Goal: Information Seeking & Learning: Learn about a topic

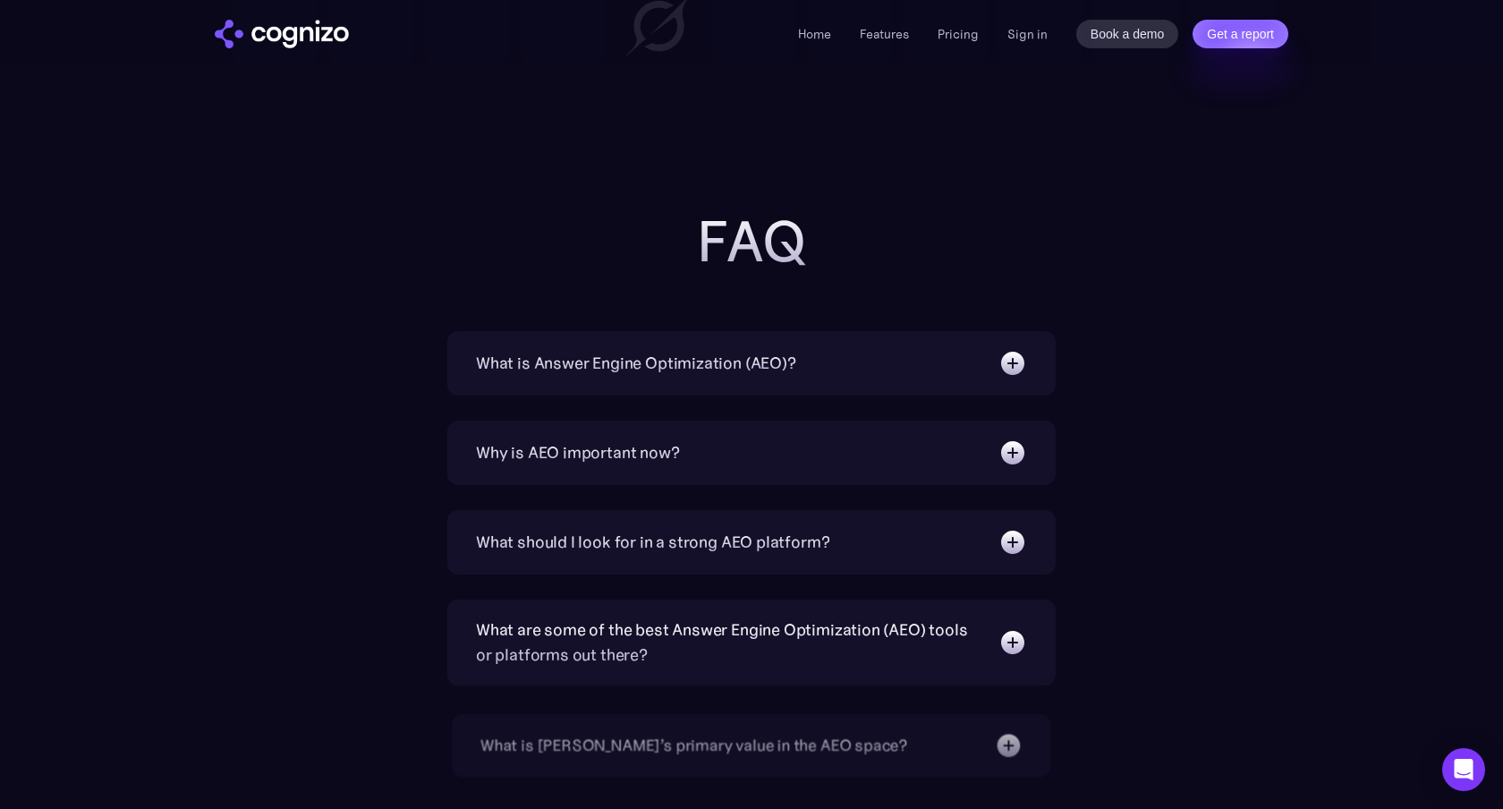
scroll to position [5962, 0]
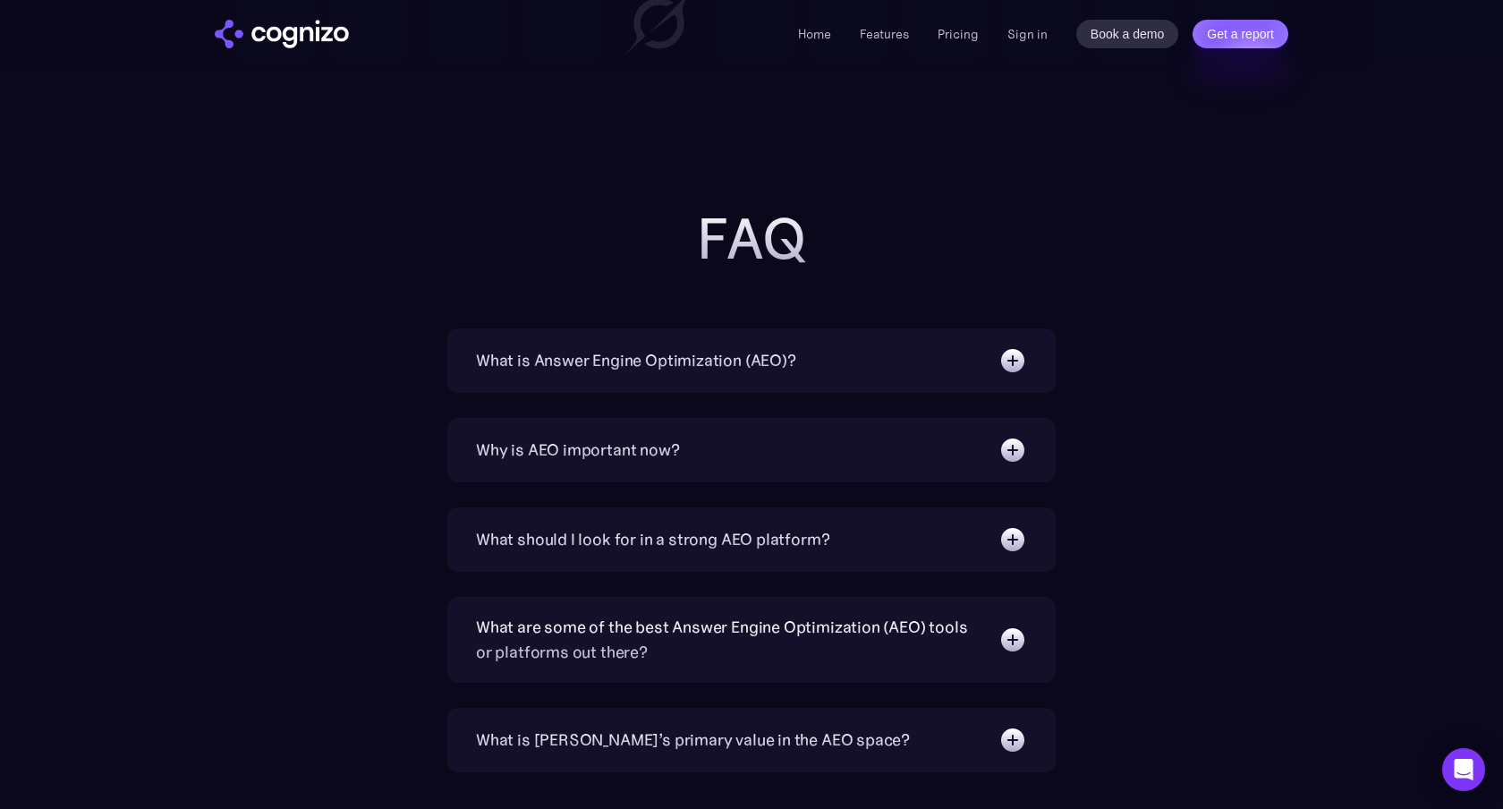
click at [784, 357] on div "What is Answer Engine Optimization (AEO)?" at bounding box center [636, 360] width 320 height 25
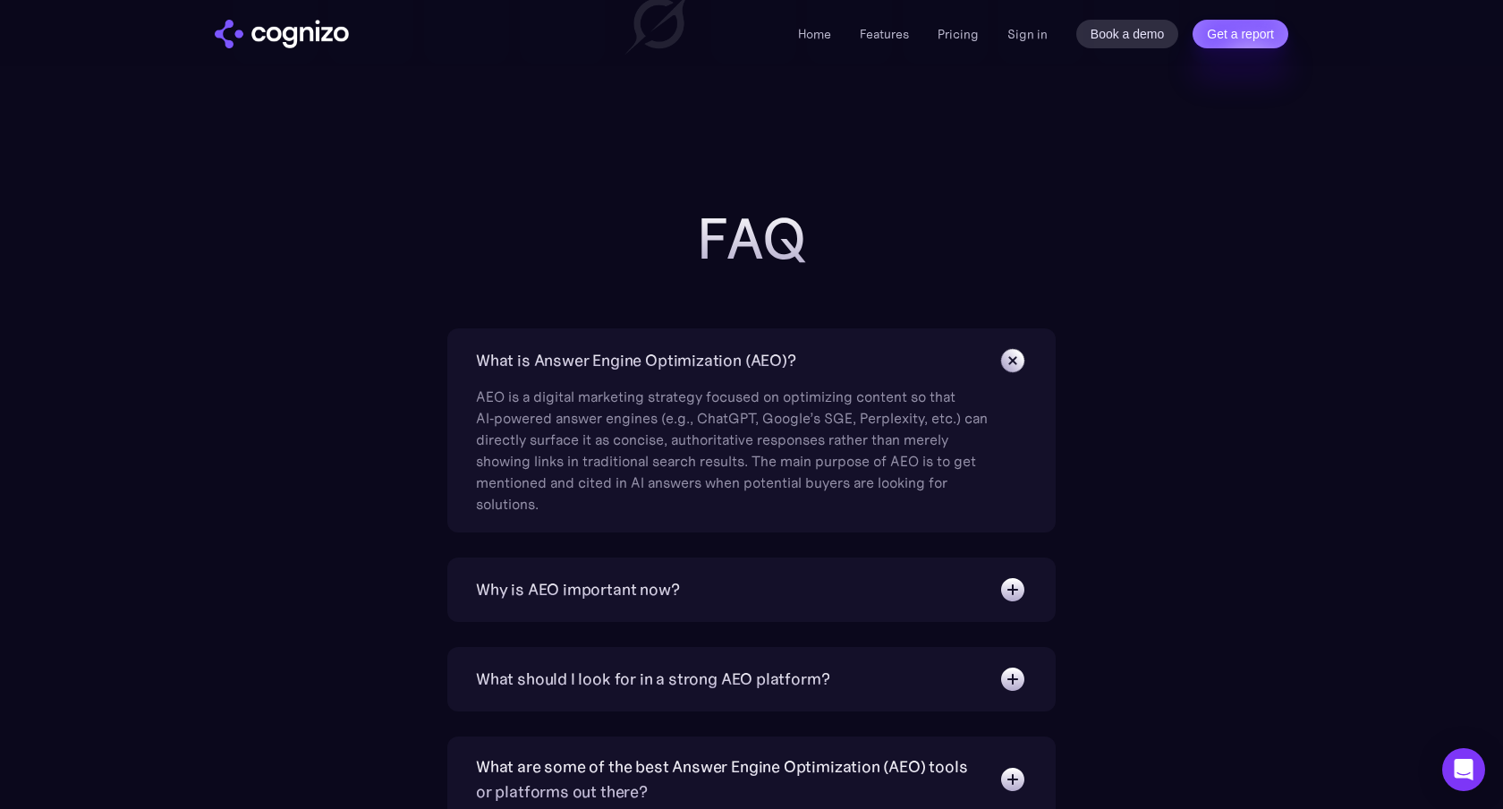
click at [798, 353] on div "What is Answer Engine Optimization (AEO)?" at bounding box center [751, 360] width 551 height 29
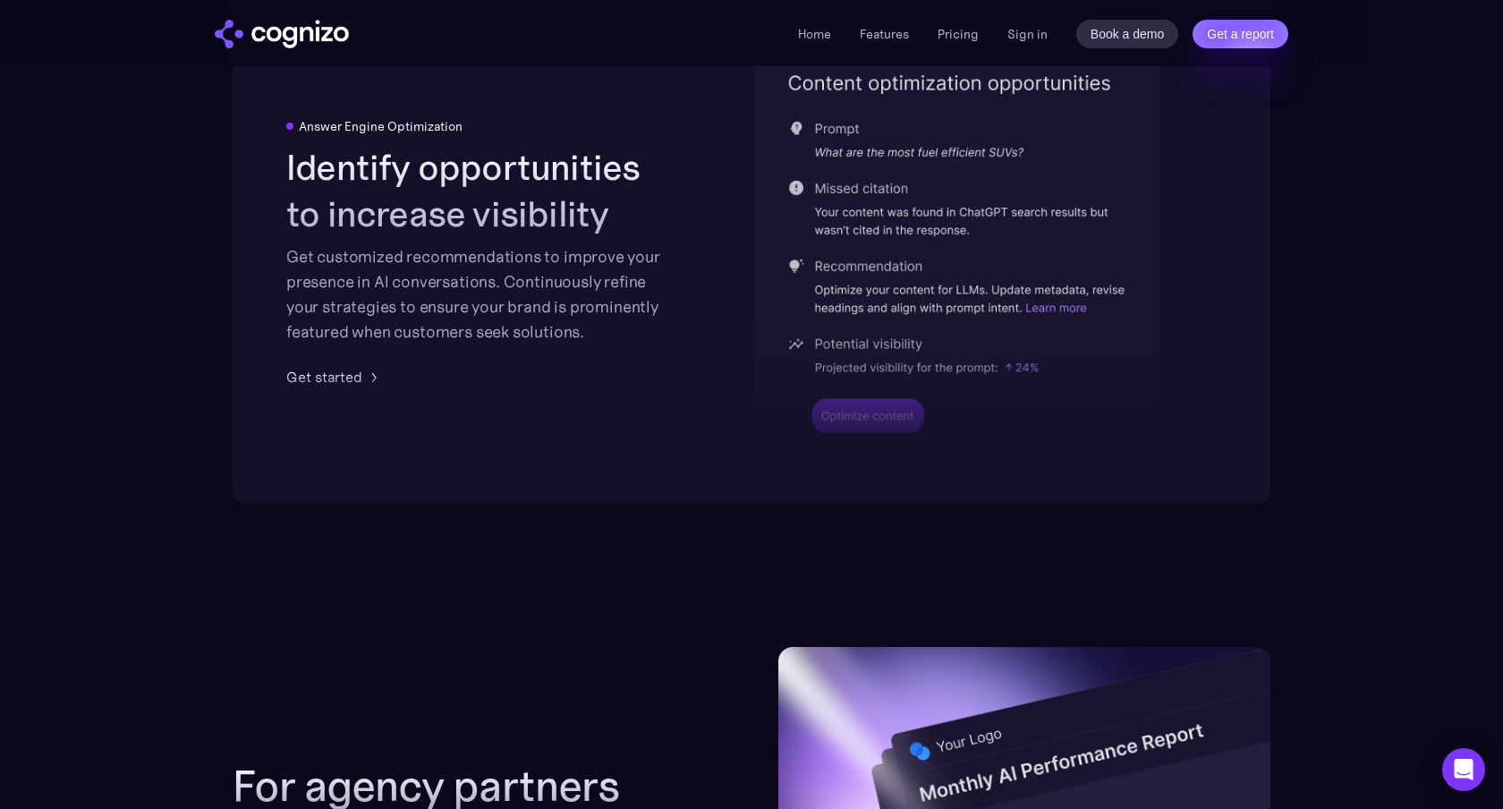
scroll to position [3704, 0]
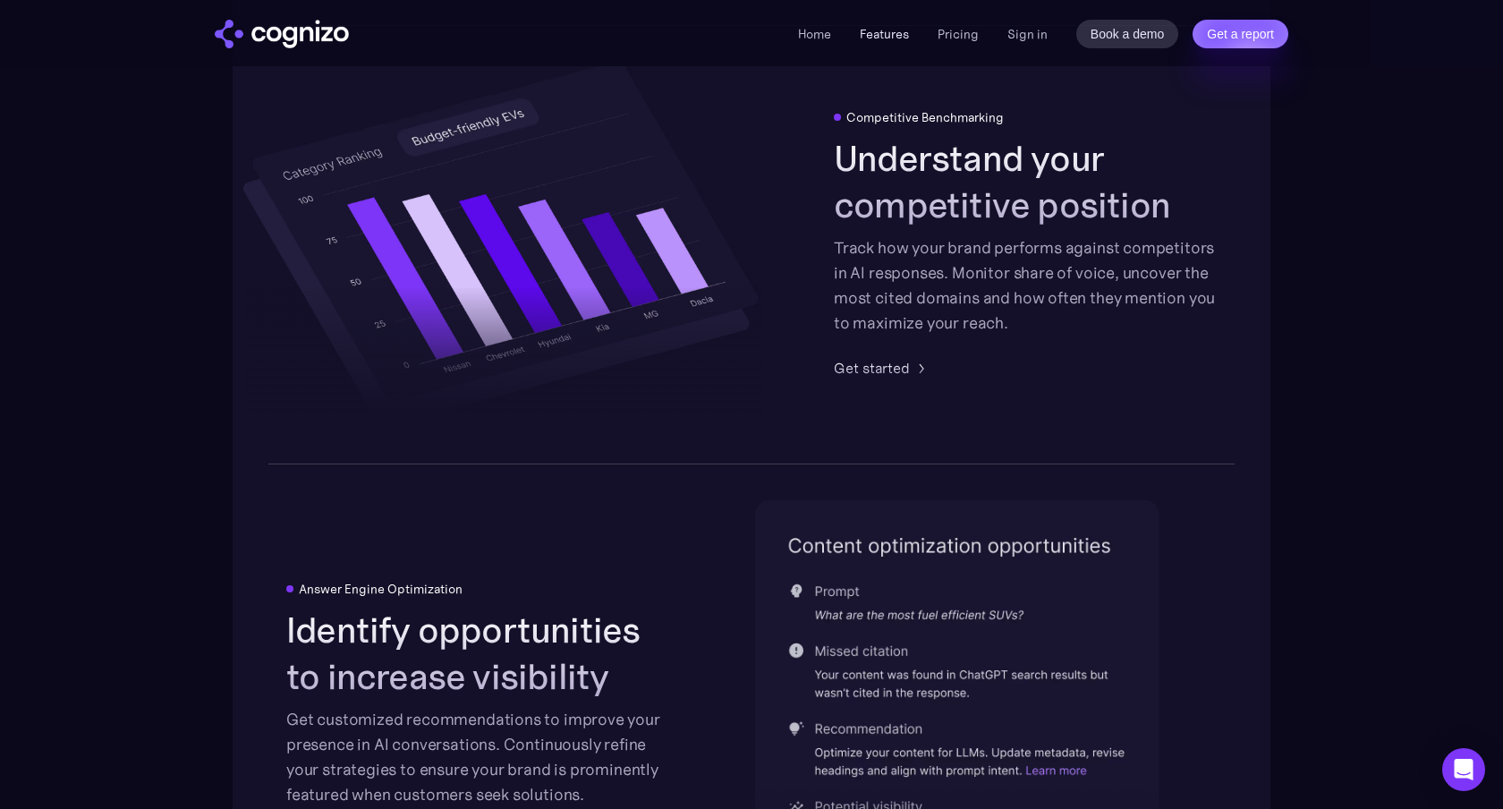
click at [896, 33] on link "Features" at bounding box center [884, 34] width 49 height 16
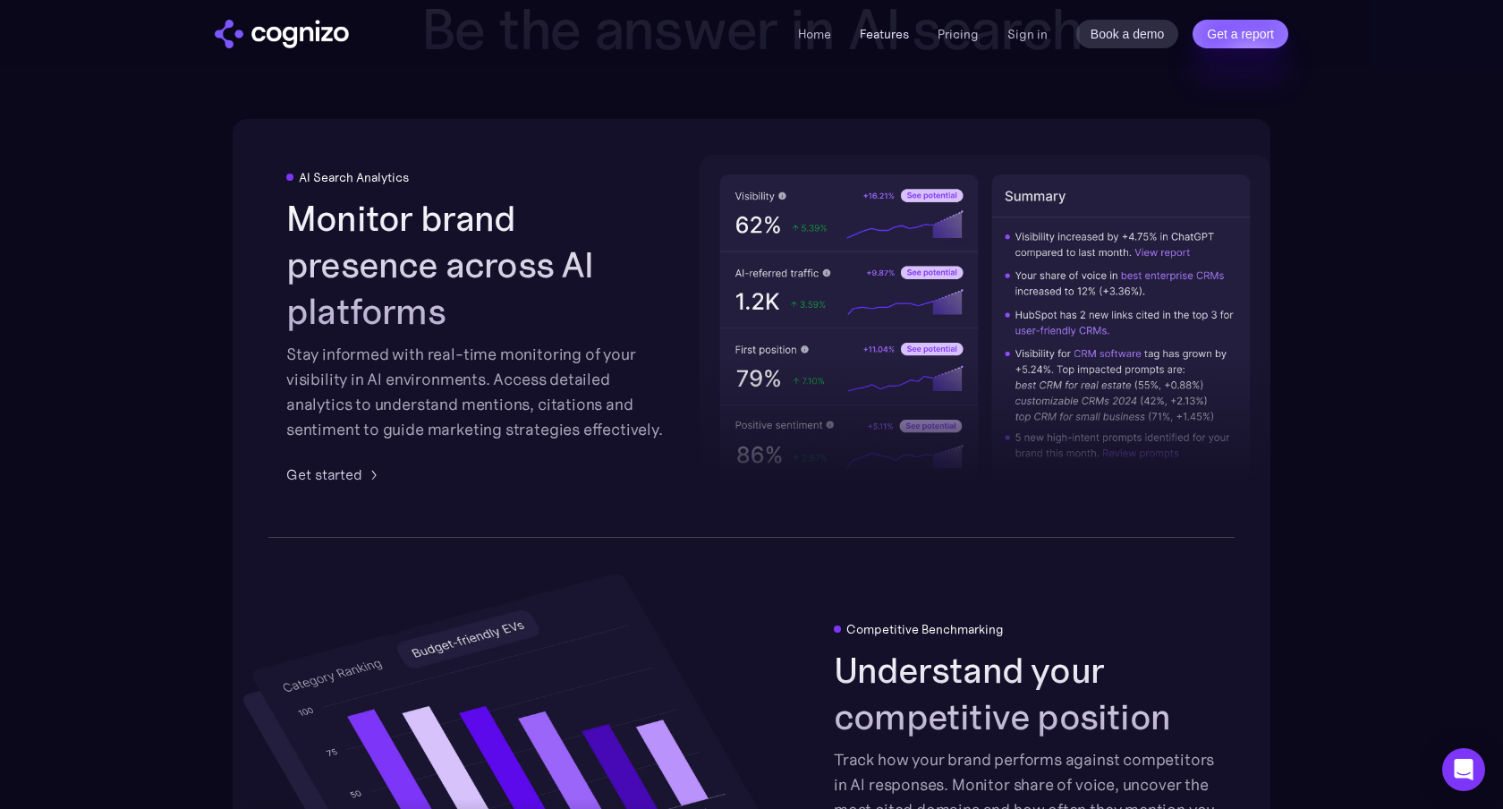
scroll to position [3190, 0]
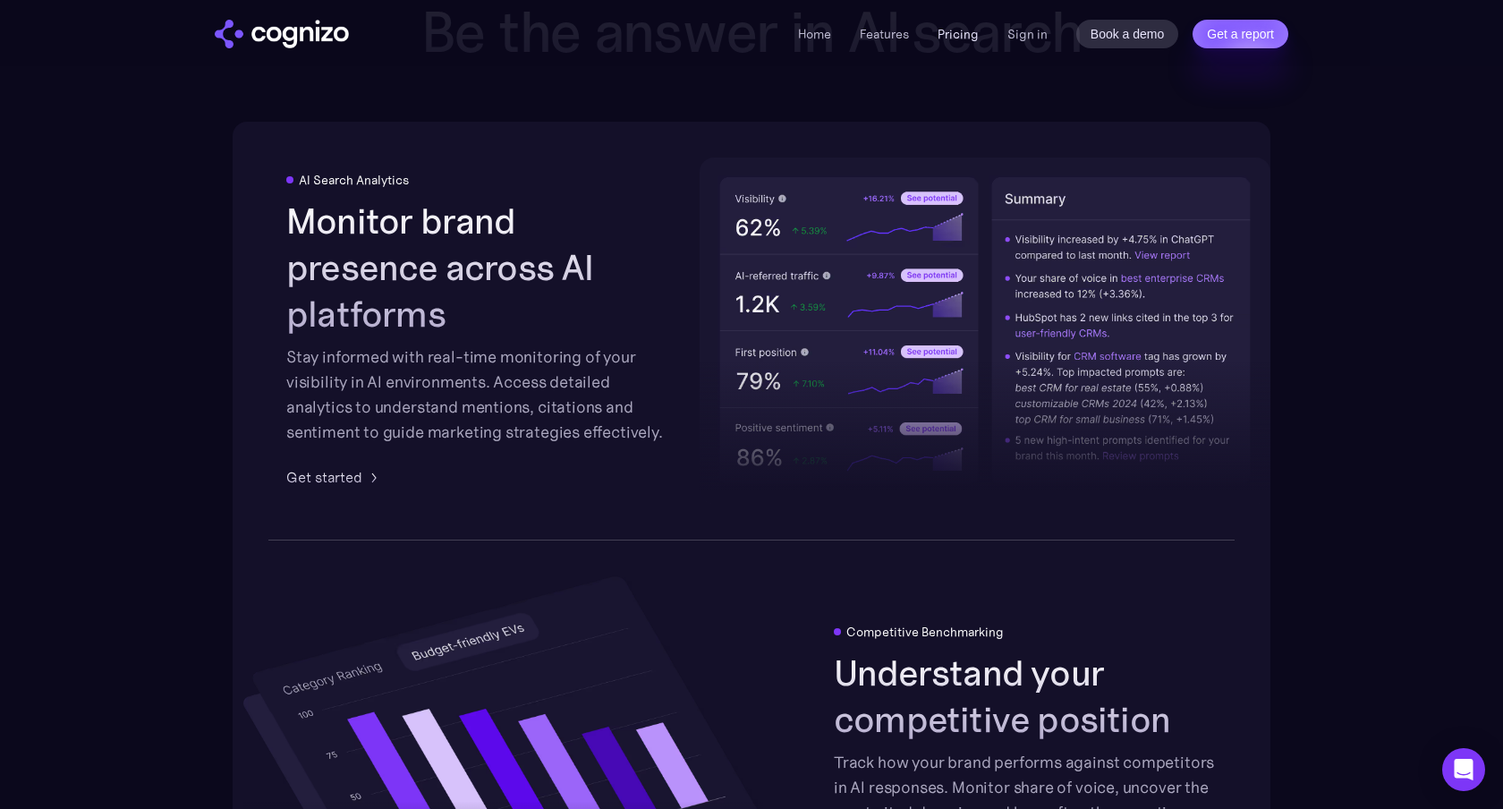
click at [966, 35] on link "Pricing" at bounding box center [958, 34] width 41 height 16
